Goal: Task Accomplishment & Management: Manage account settings

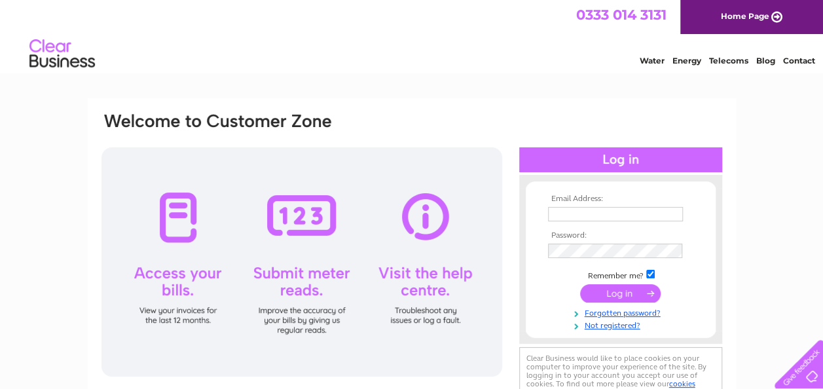
type input "info@ravenroofingandrepairs.co.uk"
click at [613, 292] on input "submit" at bounding box center [620, 293] width 81 height 18
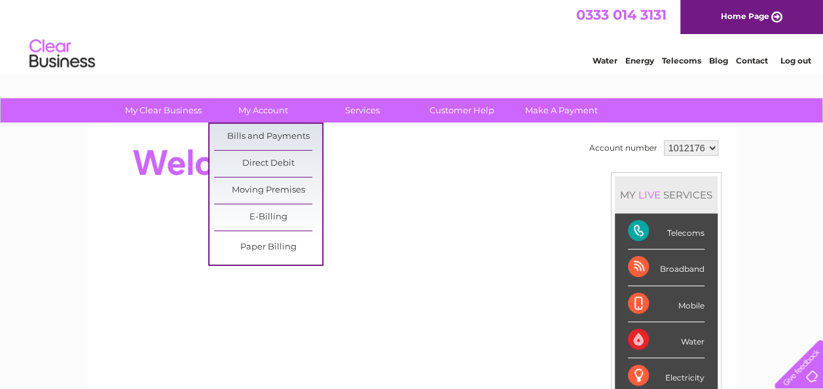
click at [274, 123] on ul "Bills and Payments Direct Debit Moving Premises E-Billing Paper Billing" at bounding box center [265, 194] width 115 height 143
click at [274, 138] on link "Bills and Payments" at bounding box center [268, 137] width 108 height 26
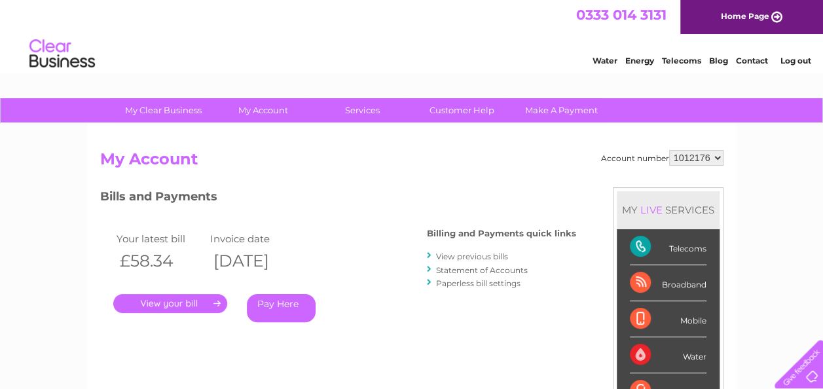
click at [178, 300] on link "." at bounding box center [170, 303] width 114 height 19
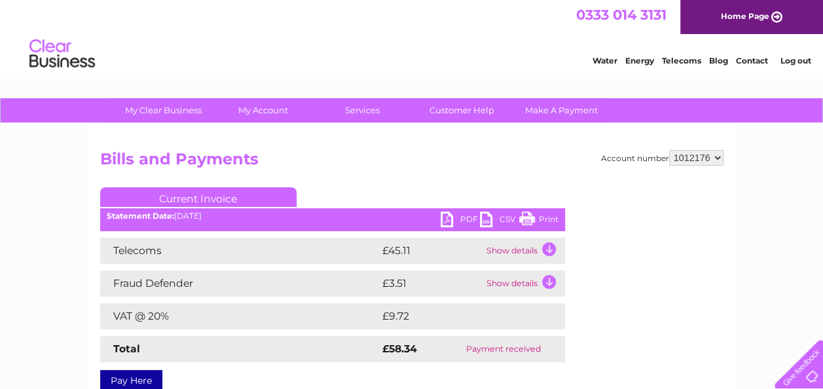
click at [465, 220] on link "PDF" at bounding box center [460, 221] width 39 height 19
